Goal: Transaction & Acquisition: Book appointment/travel/reservation

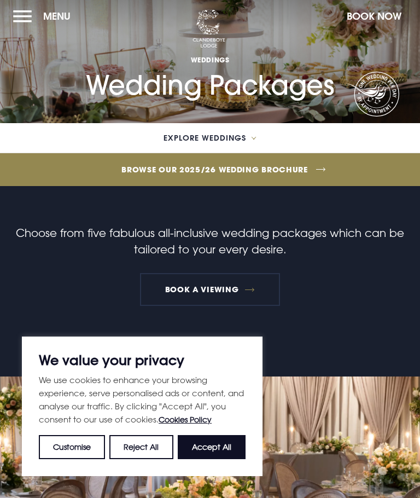
scroll to position [3, 0]
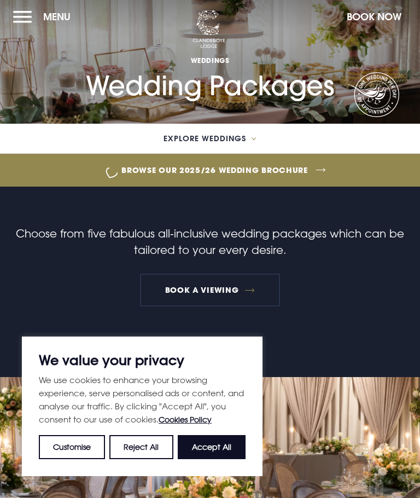
click at [226, 446] on button "Accept All" at bounding box center [212, 447] width 68 height 24
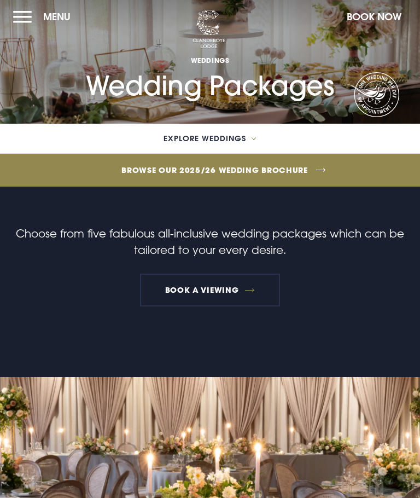
checkbox input "true"
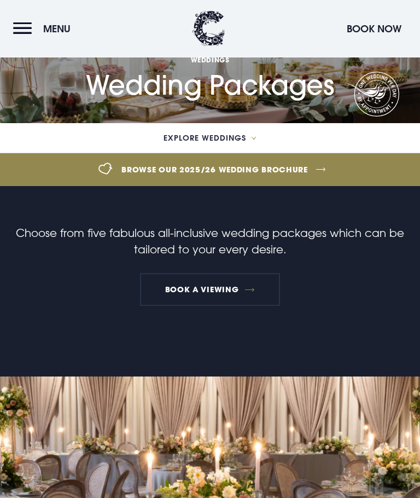
scroll to position [2086, 0]
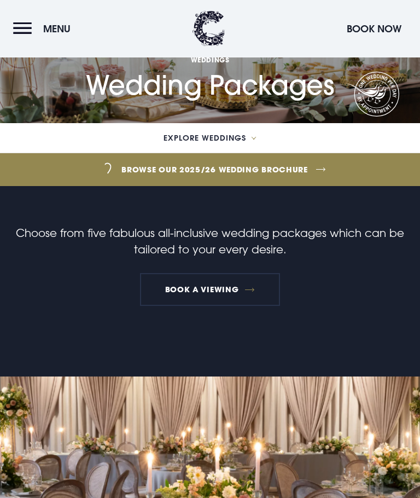
scroll to position [3078, 0]
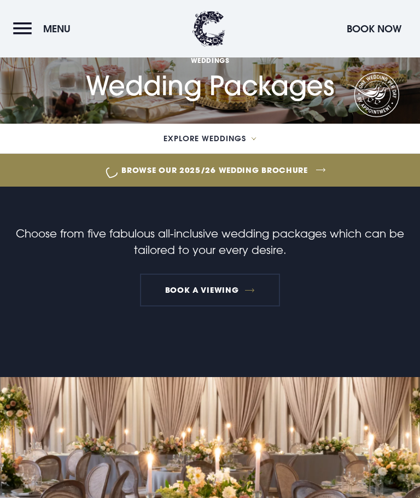
click at [18, 28] on button "Menu" at bounding box center [44, 29] width 63 height 24
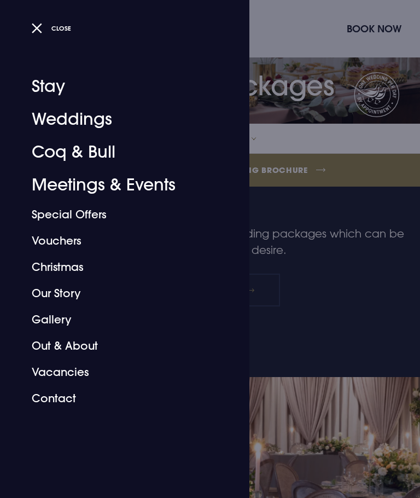
click at [34, 208] on link "Special Offers" at bounding box center [118, 214] width 173 height 26
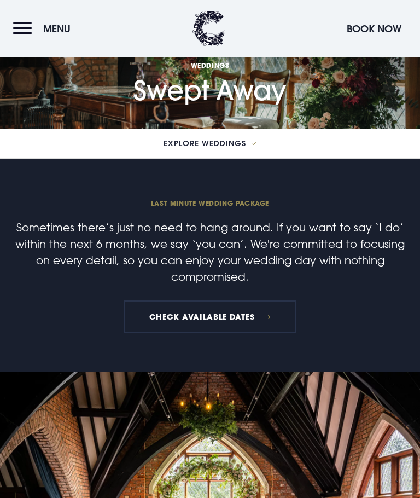
scroll to position [1830, 0]
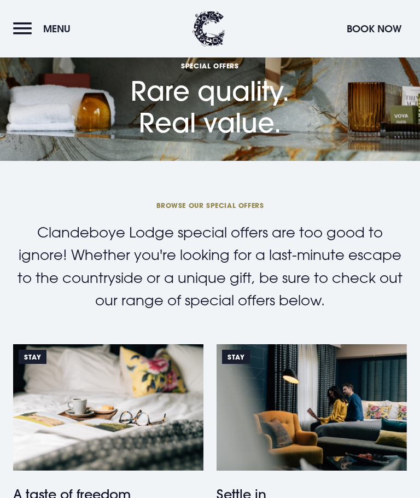
click at [22, 25] on button "Menu" at bounding box center [44, 29] width 63 height 24
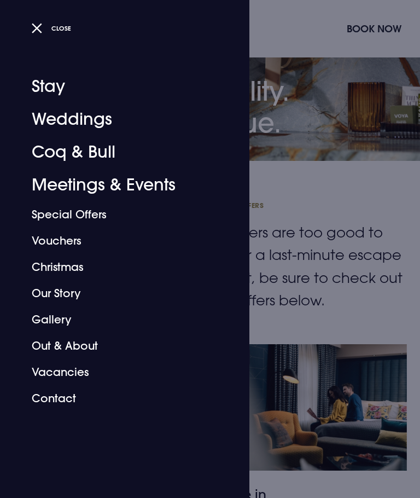
click at [48, 294] on link "Our Story" at bounding box center [118, 293] width 173 height 26
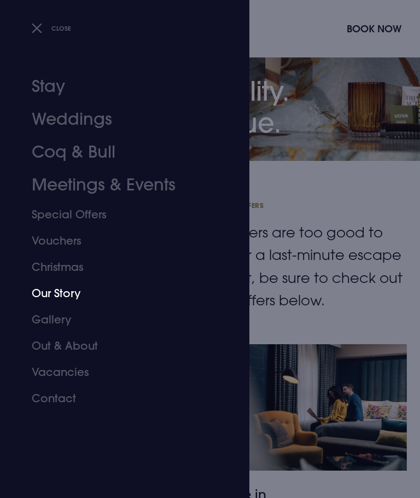
scroll to position [424, 0]
click at [35, 207] on link "Special Offers" at bounding box center [118, 214] width 173 height 26
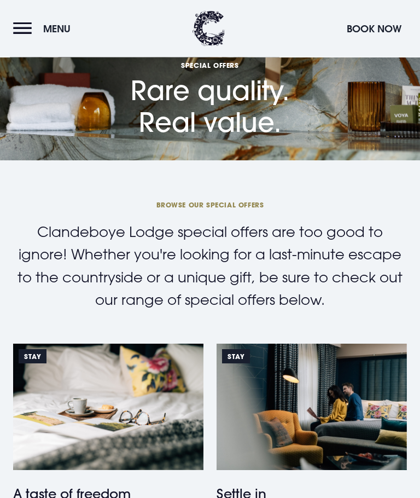
scroll to position [1198, 0]
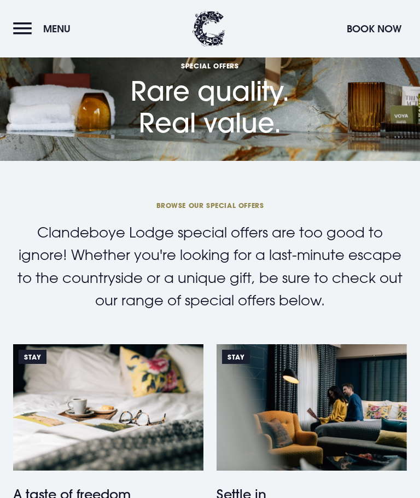
click at [21, 22] on button "Menu" at bounding box center [44, 29] width 63 height 24
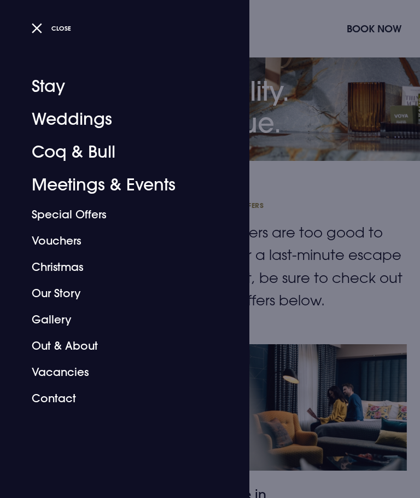
click at [33, 26] on button "Close" at bounding box center [52, 28] width 40 height 16
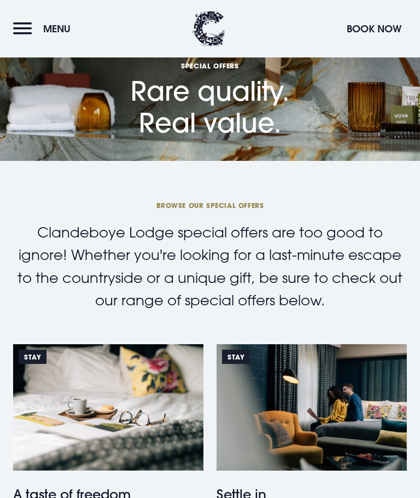
click at [20, 25] on button "Menu" at bounding box center [44, 29] width 63 height 24
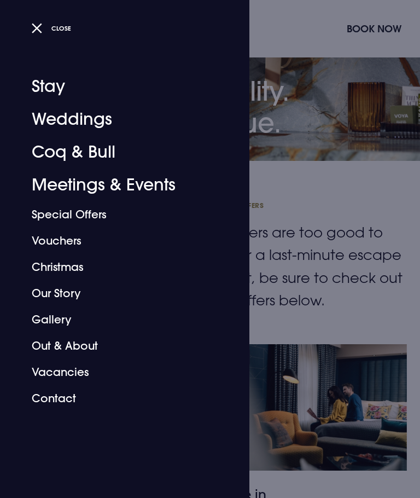
scroll to position [1198, 0]
